Goal: Find specific page/section: Find specific page/section

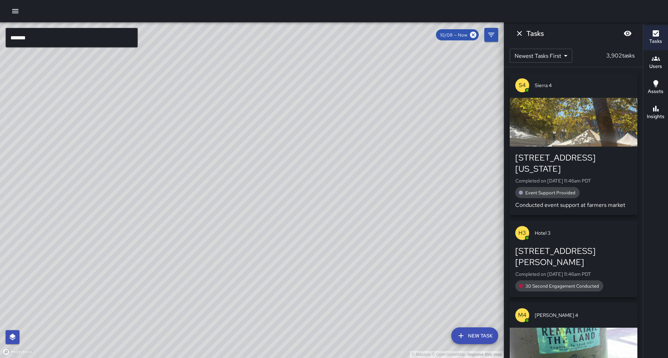
scroll to position [0, 0]
drag, startPoint x: 144, startPoint y: 157, endPoint x: 206, endPoint y: 65, distance: 111.1
click at [201, 70] on div "© Mapbox © OpenStreetMap Improve this map" at bounding box center [252, 189] width 504 height 335
drag, startPoint x: 146, startPoint y: 145, endPoint x: 224, endPoint y: 38, distance: 132.5
click at [225, 35] on div "© Mapbox © OpenStreetMap Improve this map" at bounding box center [252, 189] width 504 height 335
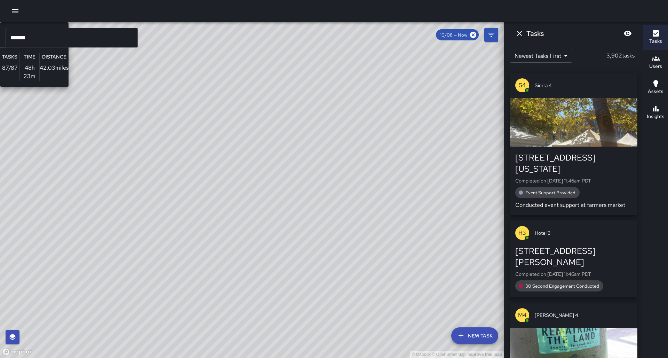
click at [221, 81] on div "© Mapbox © OpenStreetMap Improve this map S1 Sierra 1 Supervisor Tasks 87 / 87 …" at bounding box center [252, 189] width 504 height 335
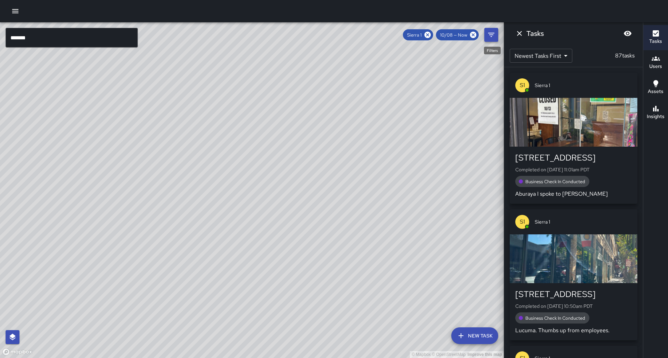
click at [495, 35] on button "Filters" at bounding box center [491, 35] width 14 height 14
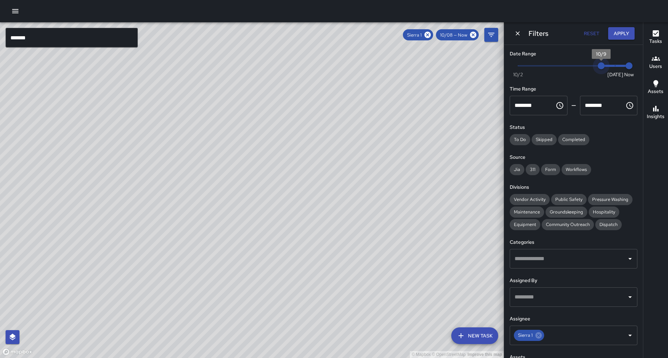
type input "*"
drag, startPoint x: 588, startPoint y: 62, endPoint x: 622, endPoint y: 51, distance: 36.1
click at [624, 51] on div "Date Range Now [DATE] [DATE] 11:47 am" at bounding box center [574, 63] width 128 height 27
click at [432, 34] on icon at bounding box center [429, 35] width 6 height 6
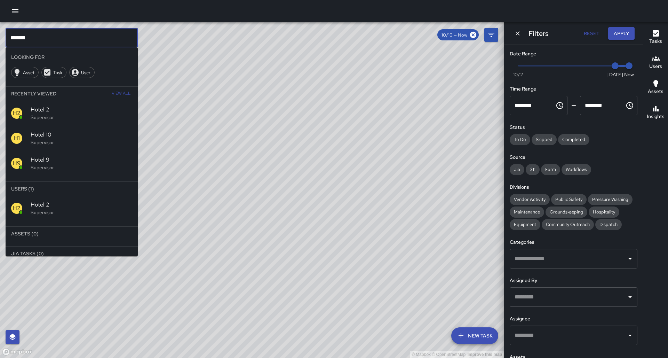
click at [45, 35] on input "*******" at bounding box center [72, 37] width 132 height 19
type input "********"
click at [69, 200] on span "Sierra 6" at bounding box center [82, 204] width 102 height 8
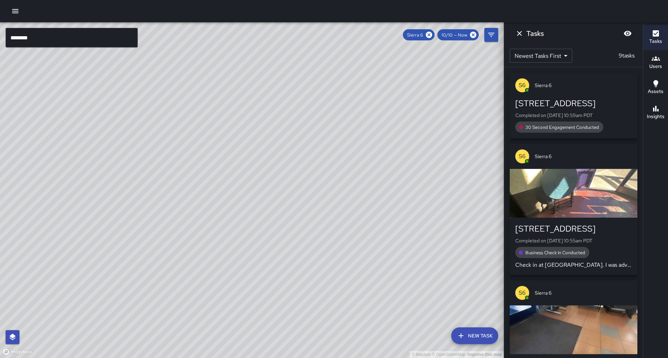
drag, startPoint x: 362, startPoint y: 134, endPoint x: 362, endPoint y: 223, distance: 88.7
click at [362, 223] on div "© Mapbox © OpenStreetMap Improve this map" at bounding box center [252, 189] width 504 height 335
click at [432, 36] on icon at bounding box center [429, 35] width 6 height 6
